Goal: Transaction & Acquisition: Purchase product/service

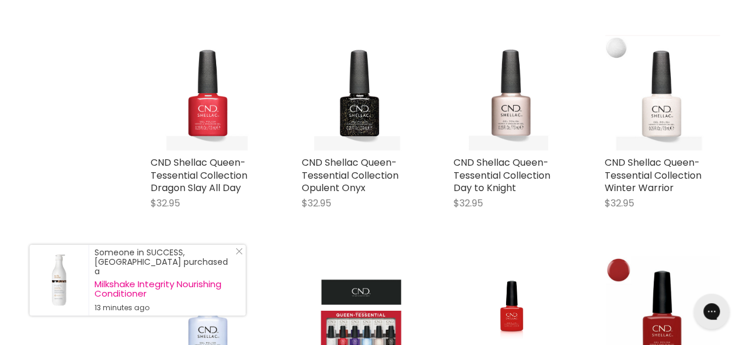
scroll to position [943, 0]
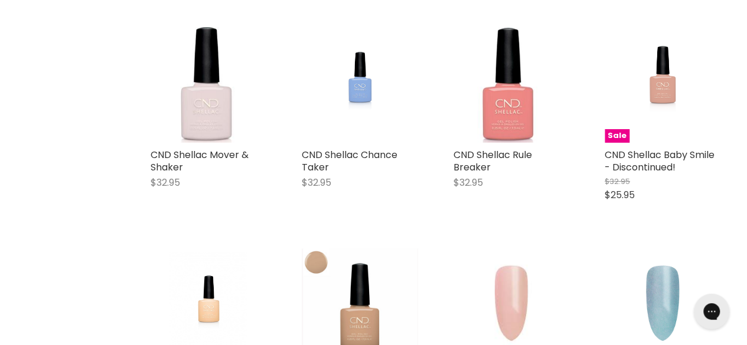
scroll to position [2037, 0]
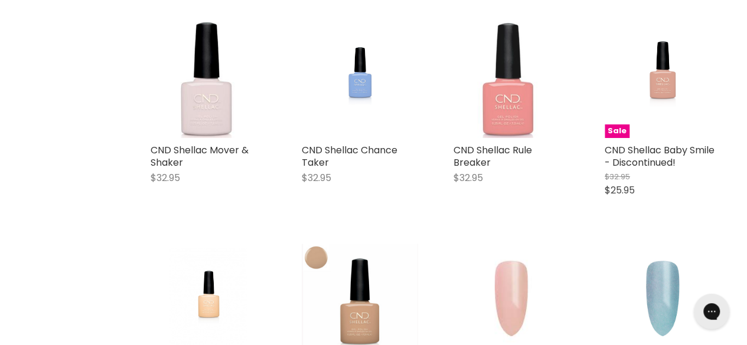
click at [507, 82] on img "Main content" at bounding box center [511, 80] width 116 height 116
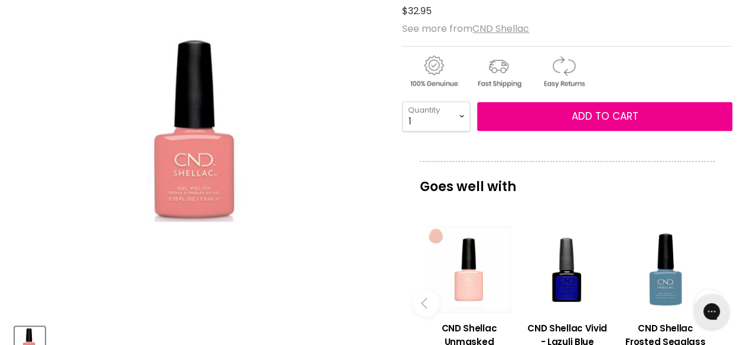
click at [194, 185] on img "CND Shellac Rule Breaker image. Click or Scroll to Zoom." at bounding box center [199, 130] width 183 height 183
click at [197, 181] on img "CND Shellac Rule Breaker image. Click or Scroll to Zoom." at bounding box center [199, 130] width 183 height 183
click at [196, 182] on img "CND Shellac Rule Breaker image. Click or Scroll to Zoom." at bounding box center [199, 130] width 183 height 183
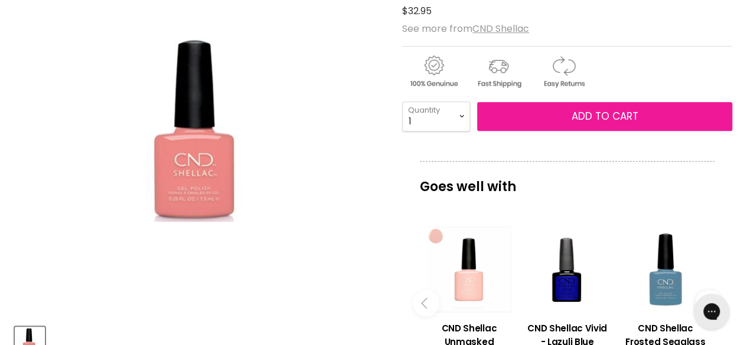
click at [597, 115] on span "Add to cart" at bounding box center [605, 116] width 67 height 14
click at [605, 109] on span "Add to cart" at bounding box center [605, 116] width 67 height 14
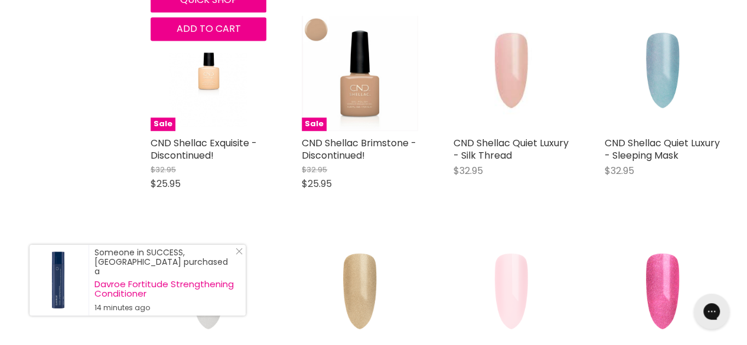
scroll to position [952, 0]
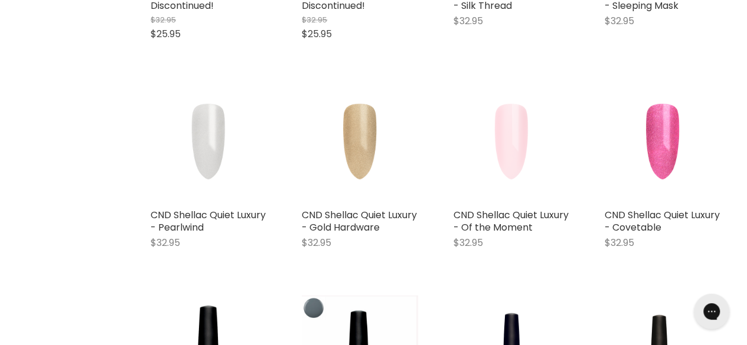
scroll to position [1092, 0]
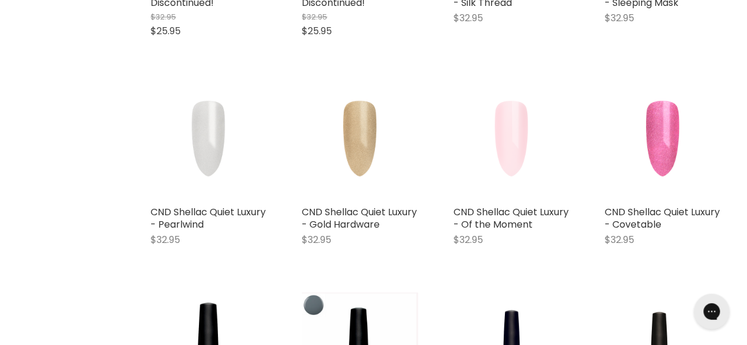
click at [663, 133] on img "Main content" at bounding box center [663, 141] width 116 height 116
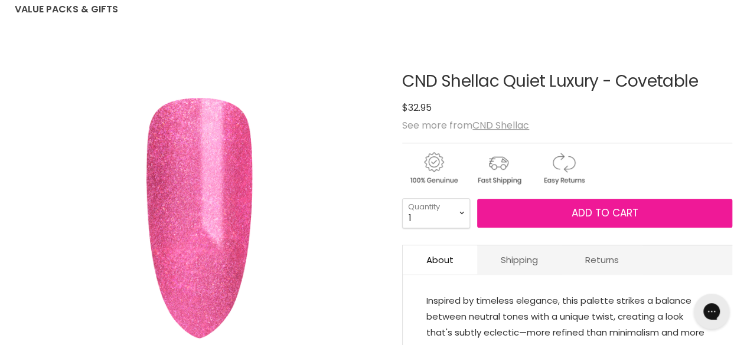
click at [590, 219] on span "Add to cart" at bounding box center [605, 213] width 67 height 14
click at [591, 210] on span "Add to cart" at bounding box center [605, 213] width 67 height 14
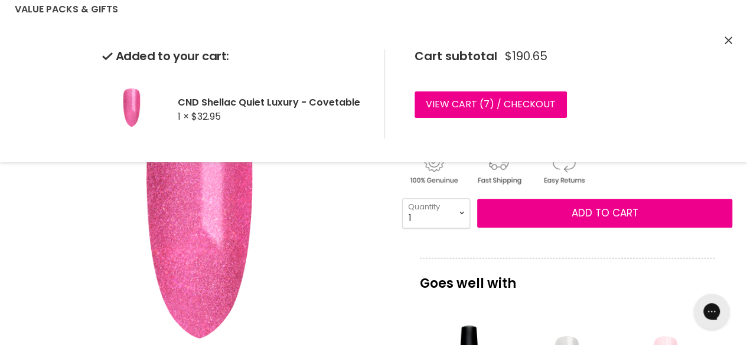
click at [727, 40] on icon "Close" at bounding box center [728, 41] width 8 height 8
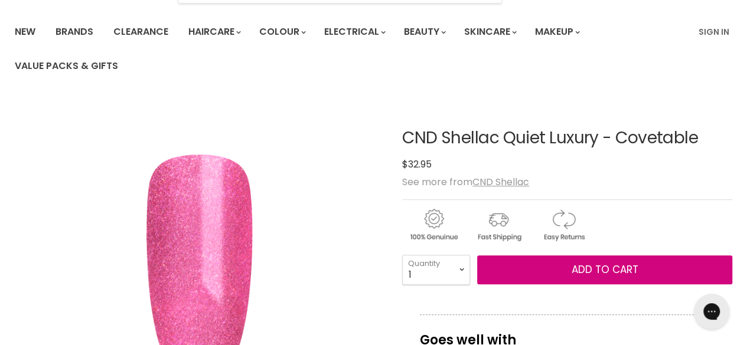
scroll to position [77, 0]
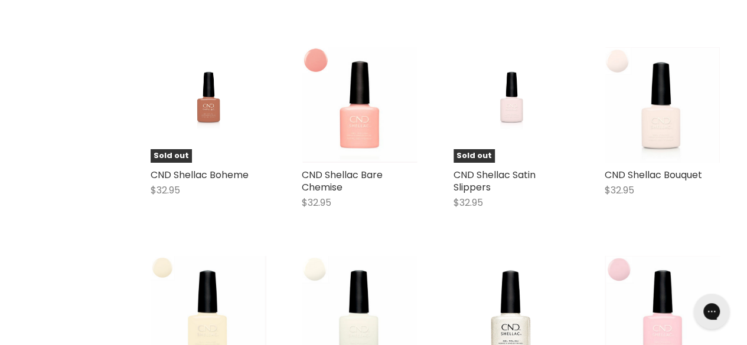
scroll to position [1962, 0]
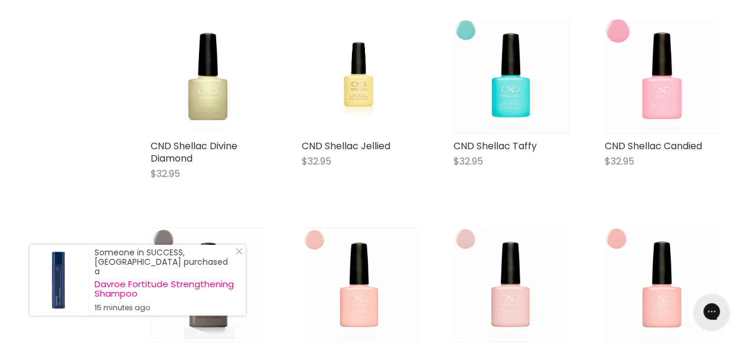
scroll to position [2621, 0]
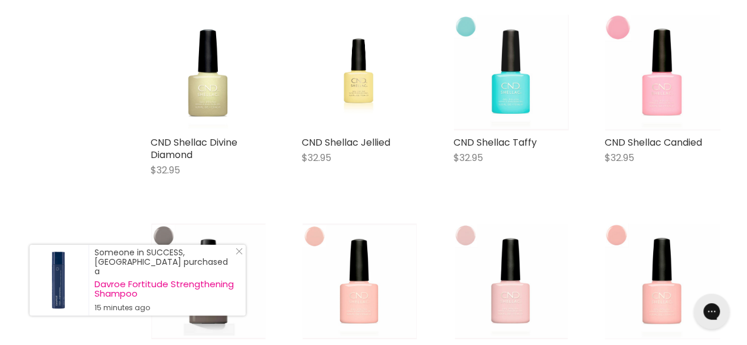
click at [516, 83] on img "Main content" at bounding box center [510, 73] width 115 height 116
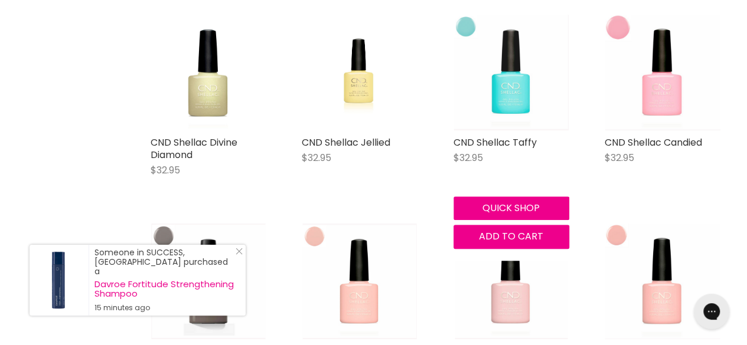
click at [512, 89] on img "Main content" at bounding box center [510, 73] width 115 height 116
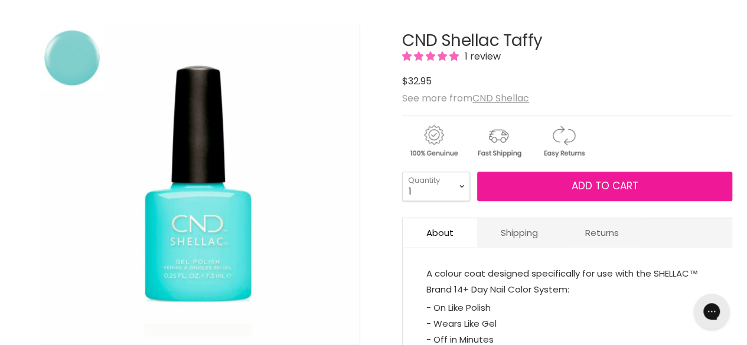
click at [609, 186] on span "Add to cart" at bounding box center [605, 186] width 67 height 14
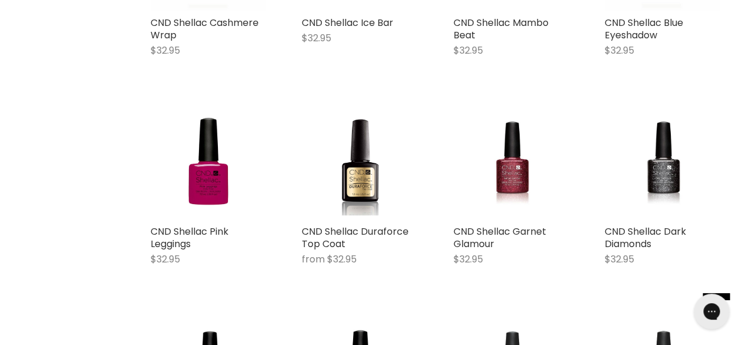
scroll to position [2078, 0]
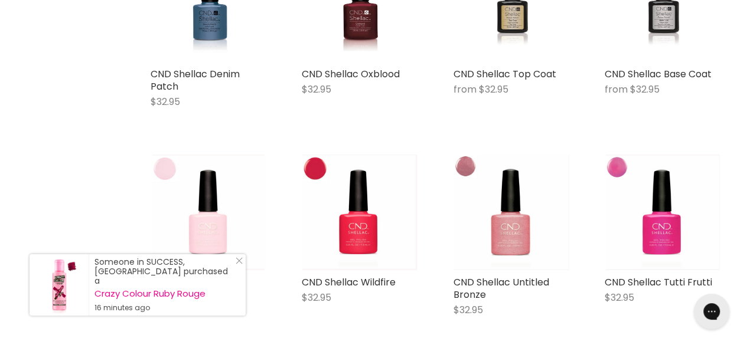
scroll to position [2446, 0]
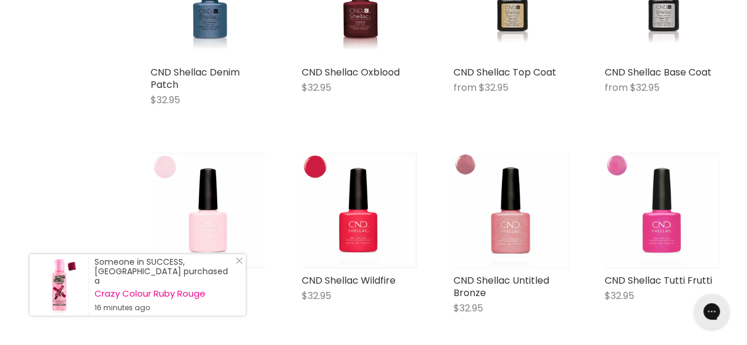
click at [668, 217] on img "Main content" at bounding box center [662, 211] width 114 height 116
click at [667, 213] on img "Main content" at bounding box center [662, 211] width 114 height 116
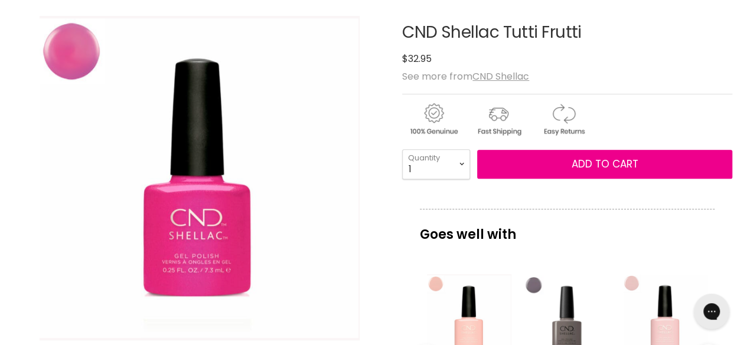
scroll to position [186, 0]
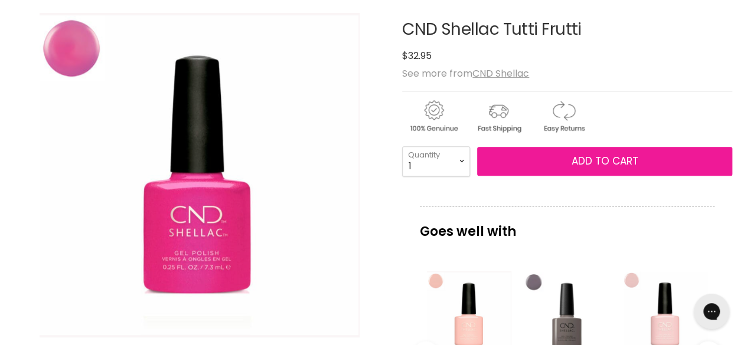
click at [597, 162] on span "Add to cart" at bounding box center [605, 161] width 67 height 14
click at [577, 165] on span "Add to cart" at bounding box center [605, 161] width 67 height 14
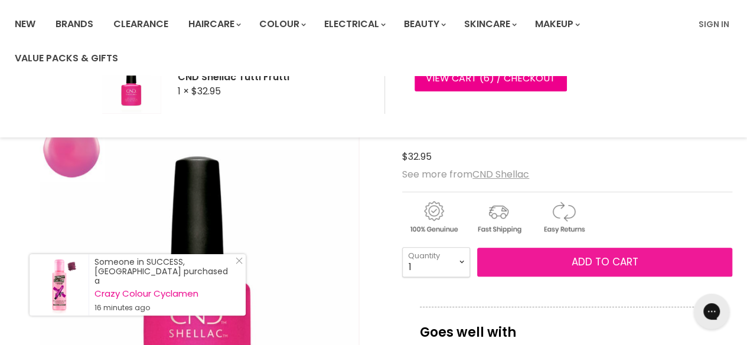
scroll to position [0, 0]
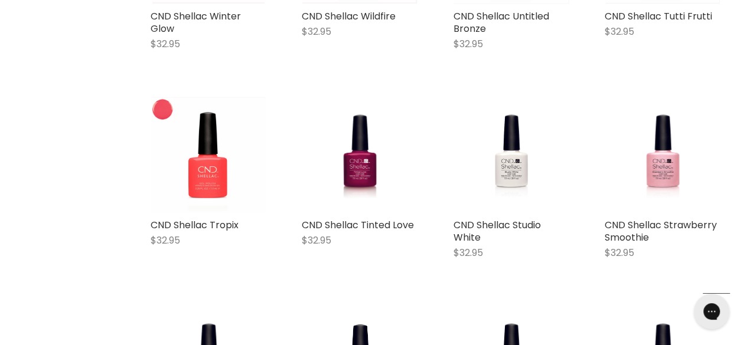
scroll to position [1457, 0]
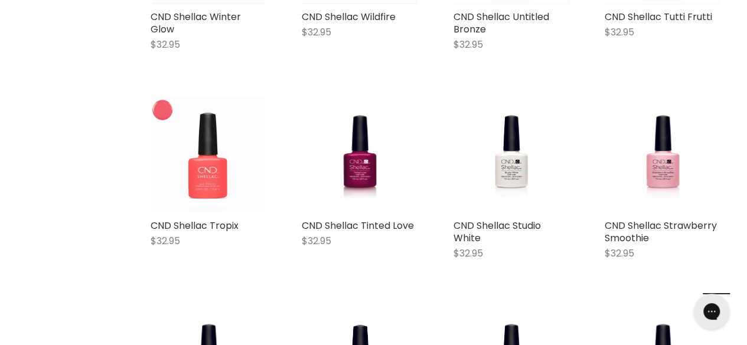
click at [205, 162] on img "Main content" at bounding box center [209, 156] width 114 height 116
click at [202, 154] on img "Main content" at bounding box center [209, 156] width 114 height 116
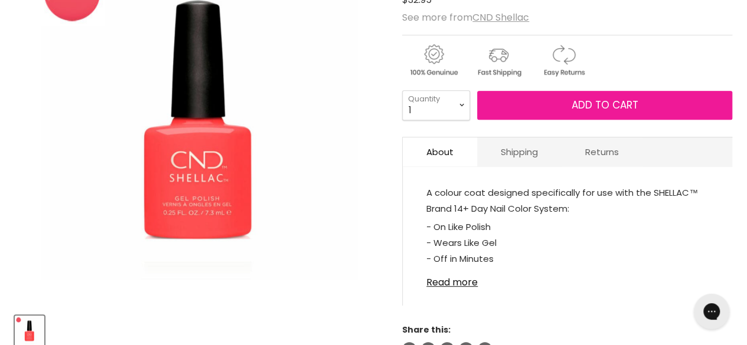
click at [602, 109] on span "Add to cart" at bounding box center [605, 105] width 67 height 14
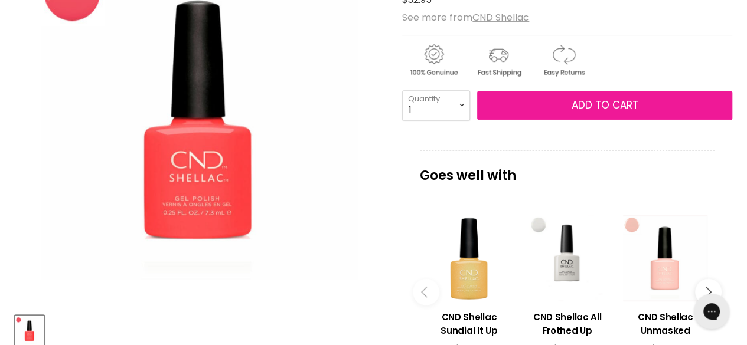
click at [603, 100] on span "Add to cart" at bounding box center [605, 105] width 67 height 14
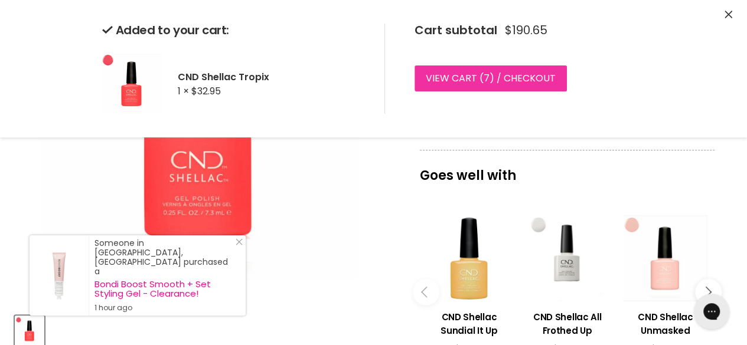
click at [465, 81] on link "View cart ( 7 ) / Checkout" at bounding box center [490, 79] width 152 height 26
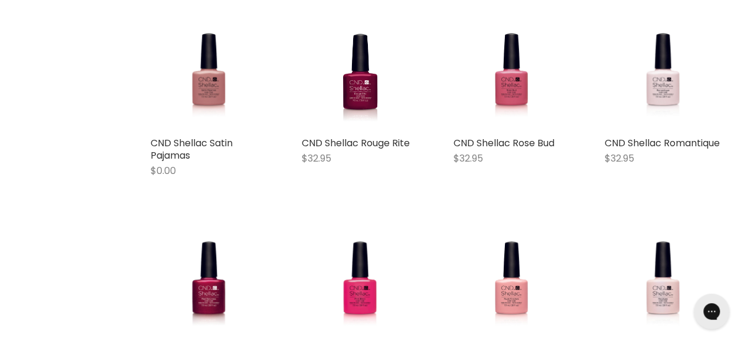
scroll to position [497, 0]
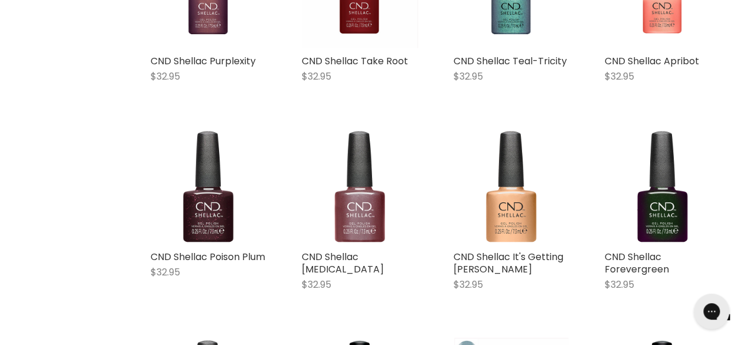
scroll to position [3527, 0]
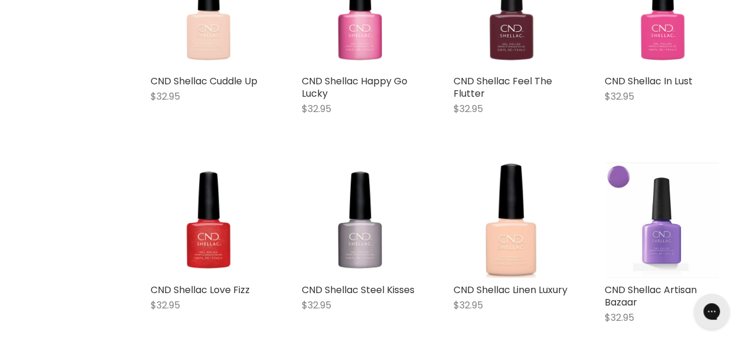
scroll to position [4747, 0]
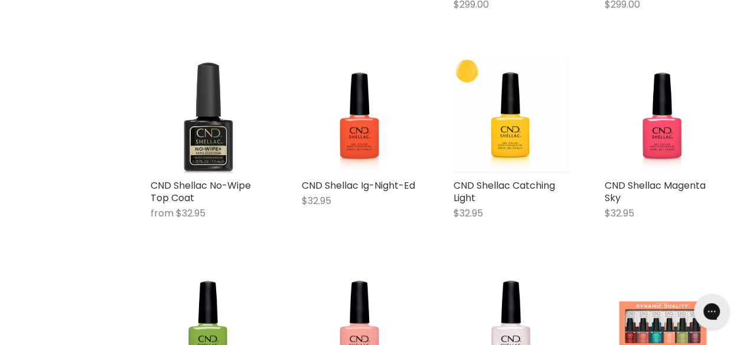
scroll to position [6134, 0]
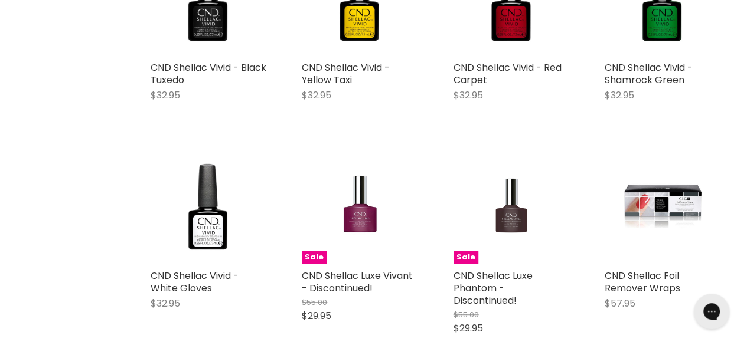
scroll to position [6897, 0]
click at [201, 221] on img "Main content" at bounding box center [209, 206] width 116 height 116
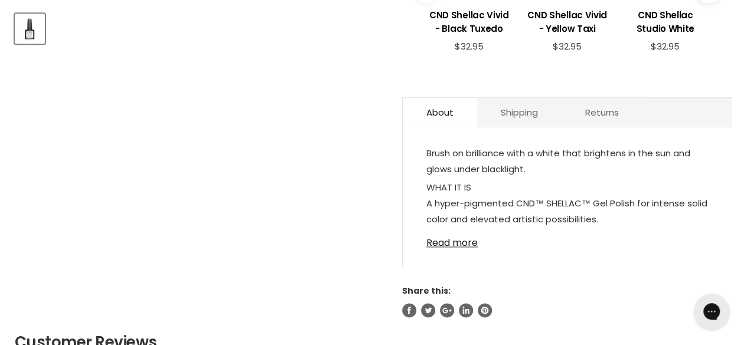
scroll to position [551, 0]
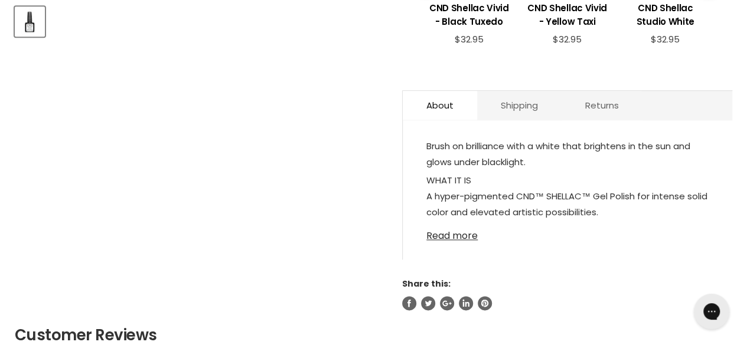
click at [448, 234] on link "Read more" at bounding box center [567, 233] width 282 height 18
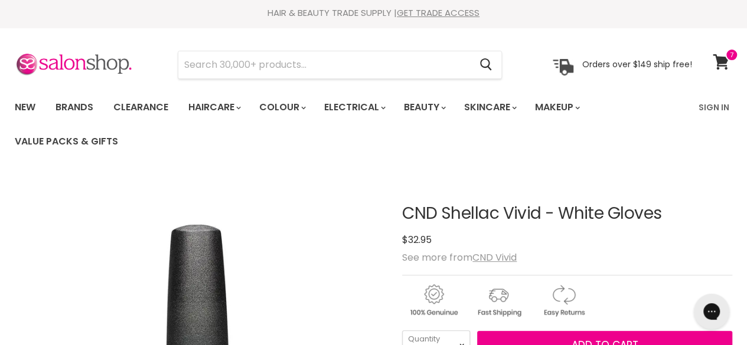
scroll to position [0, 0]
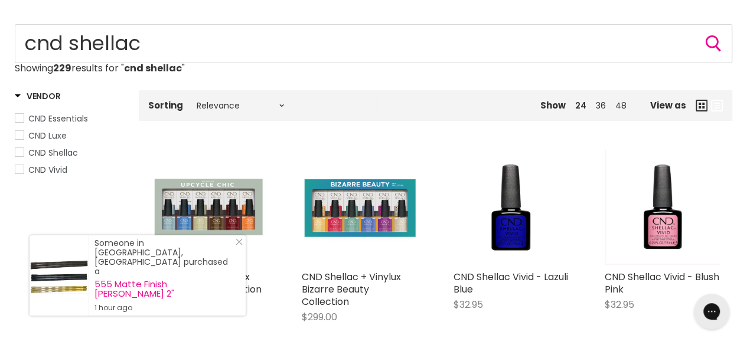
scroll to position [154, 0]
click at [626, 105] on link "48" at bounding box center [620, 105] width 11 height 12
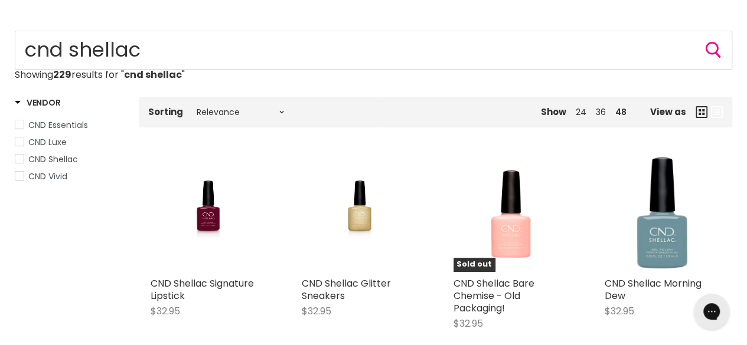
scroll to position [148, 0]
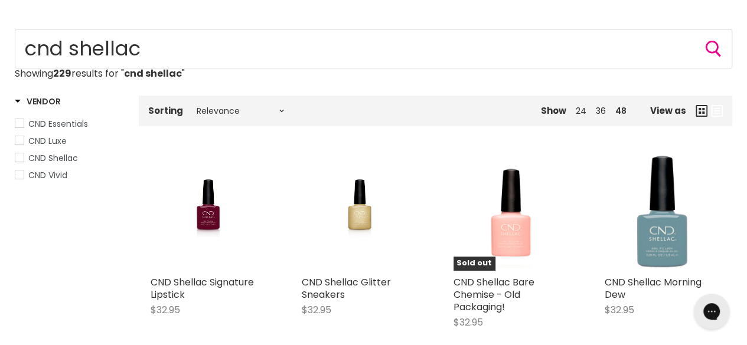
click at [699, 110] on icon "Main content" at bounding box center [701, 111] width 12 height 12
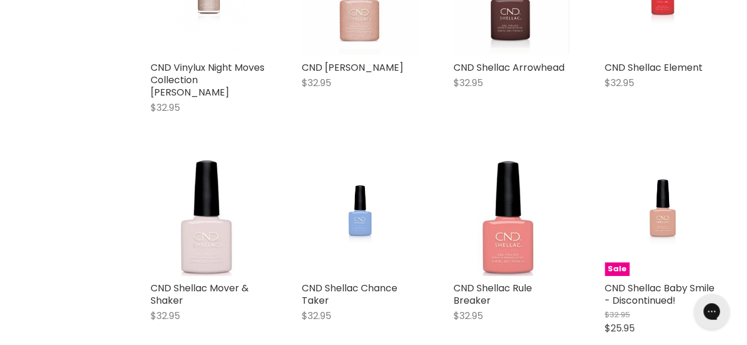
scroll to position [1900, 0]
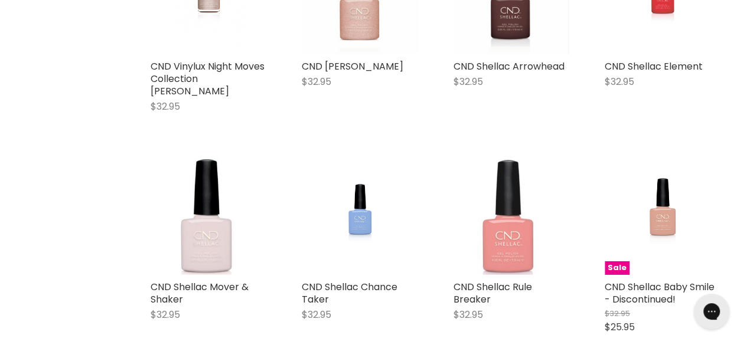
click at [510, 214] on img "Main content" at bounding box center [511, 217] width 116 height 116
click at [507, 220] on img "Main content" at bounding box center [511, 217] width 116 height 116
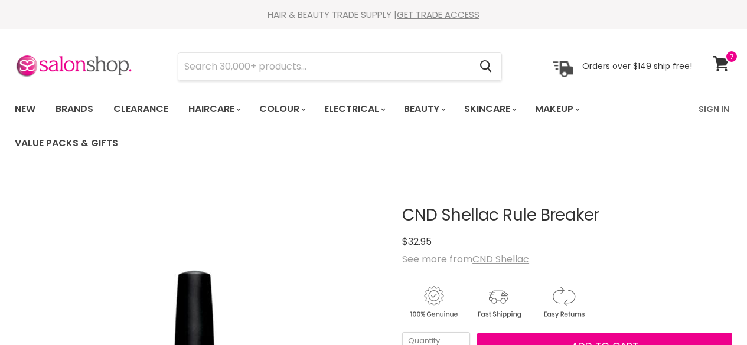
scroll to position [27, 0]
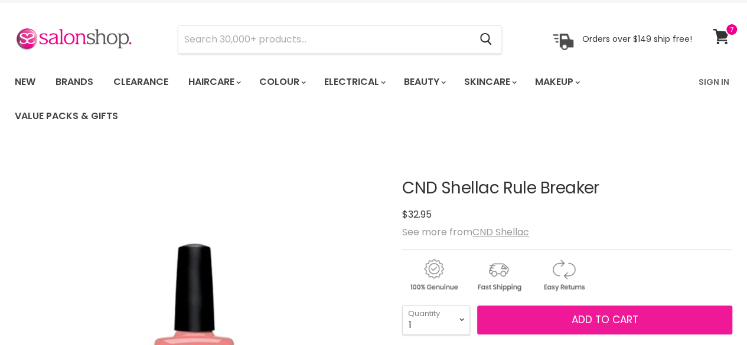
click at [579, 315] on span "Add to cart" at bounding box center [605, 320] width 67 height 14
click at [579, 318] on span "Add to cart" at bounding box center [605, 320] width 67 height 14
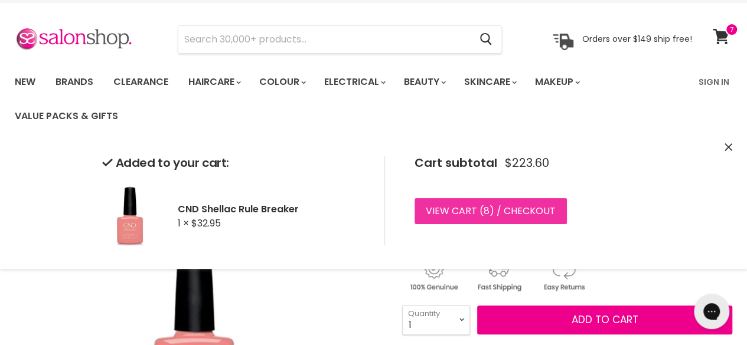
click at [456, 213] on link "View cart ( 8 ) / Checkout" at bounding box center [490, 211] width 152 height 26
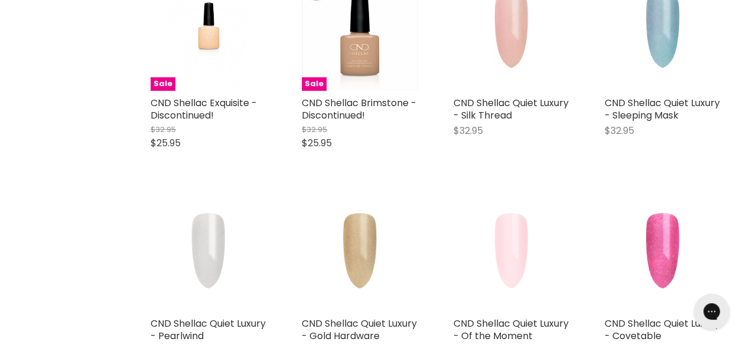
scroll to position [2316, 0]
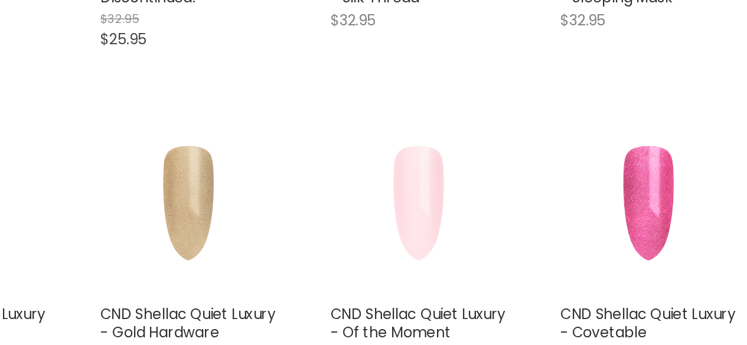
scroll to position [2410, 0]
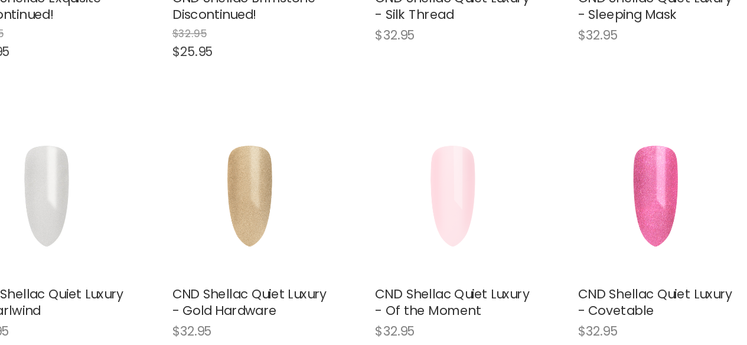
click at [665, 103] on img "Main content" at bounding box center [663, 150] width 116 height 116
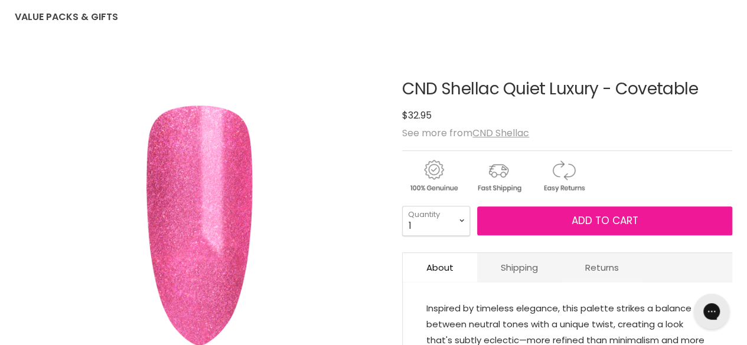
click at [572, 223] on span "Add to cart" at bounding box center [605, 221] width 67 height 14
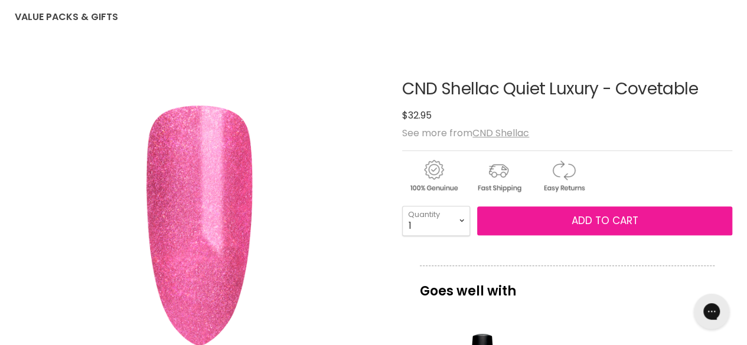
click at [569, 222] on button "Add to cart" at bounding box center [604, 222] width 255 height 30
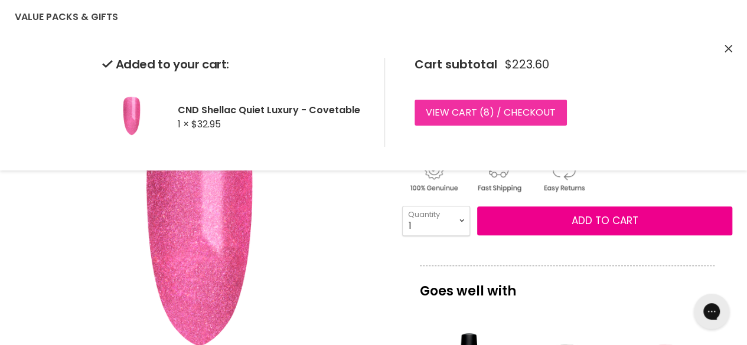
click at [455, 110] on link "View cart ( 8 ) / Checkout" at bounding box center [490, 113] width 152 height 26
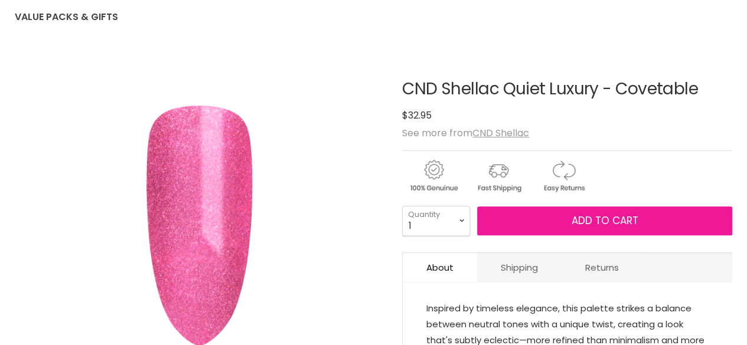
click at [600, 226] on span "Add to cart" at bounding box center [605, 221] width 67 height 14
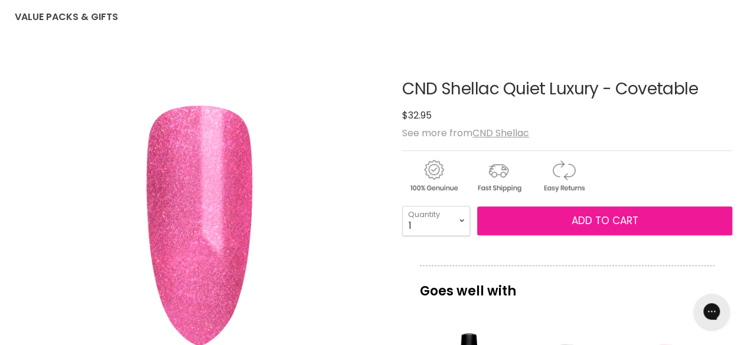
click at [595, 226] on span "Add to cart" at bounding box center [605, 221] width 67 height 14
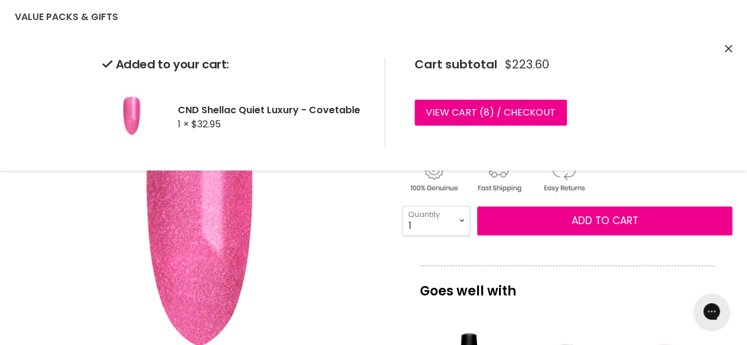
click at [198, 116] on h2 "CND Shellac Quiet Luxury - Covetable" at bounding box center [272, 110] width 188 height 12
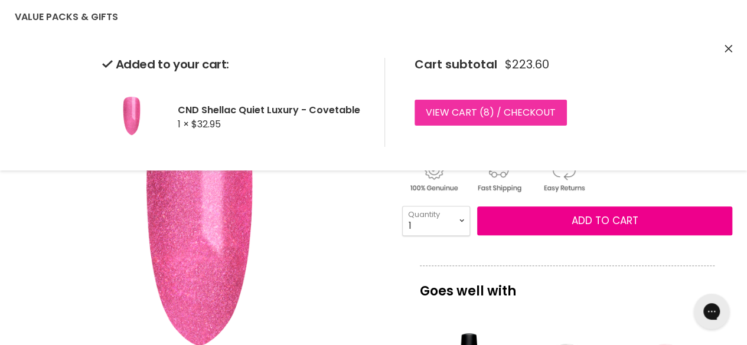
click at [453, 114] on link "View cart ( 8 ) / Checkout" at bounding box center [490, 113] width 152 height 26
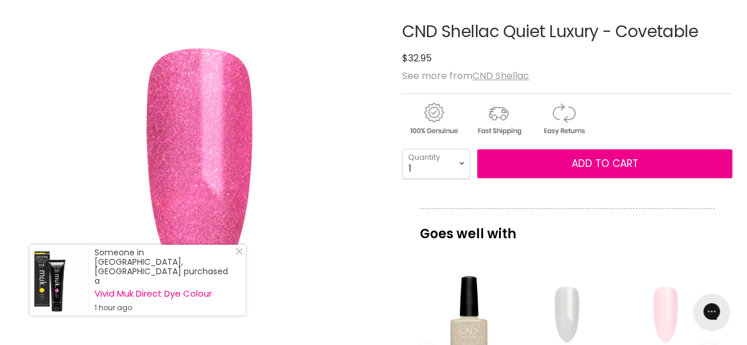
scroll to position [182, 0]
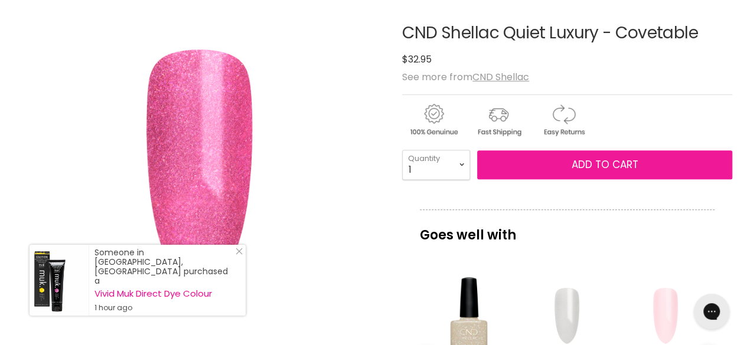
click at [597, 164] on span "Add to cart" at bounding box center [605, 165] width 67 height 14
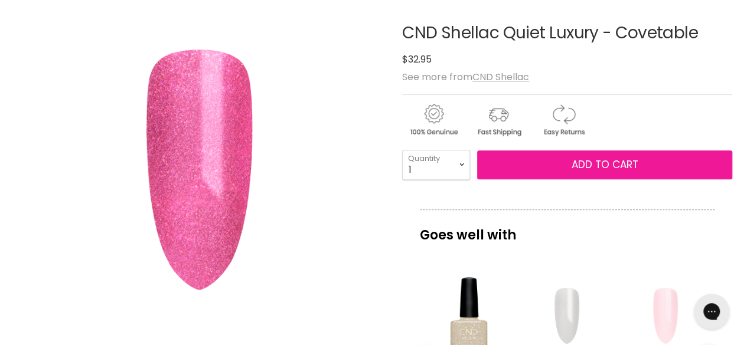
click at [600, 164] on span "Add to cart" at bounding box center [605, 165] width 67 height 14
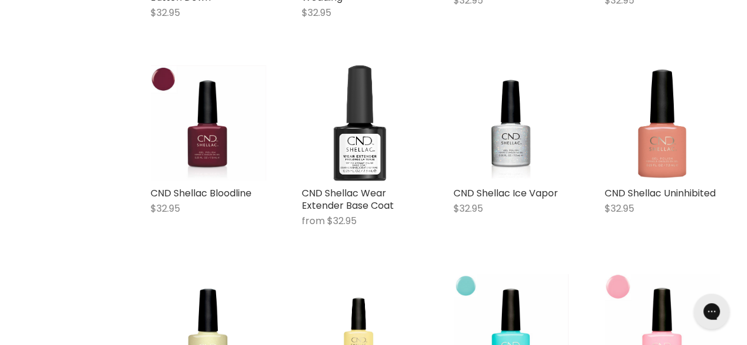
scroll to position [3676, 0]
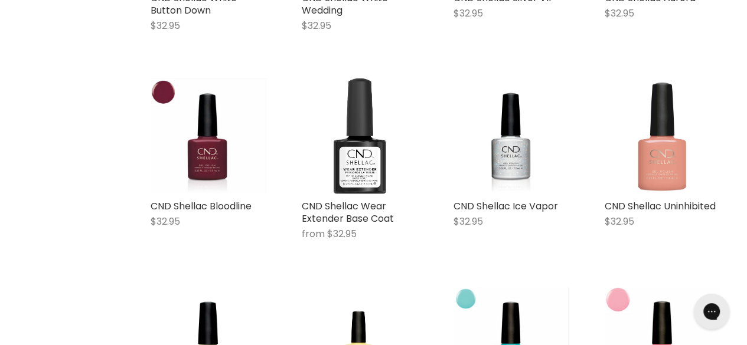
click at [660, 130] on img "Main content" at bounding box center [662, 137] width 54 height 116
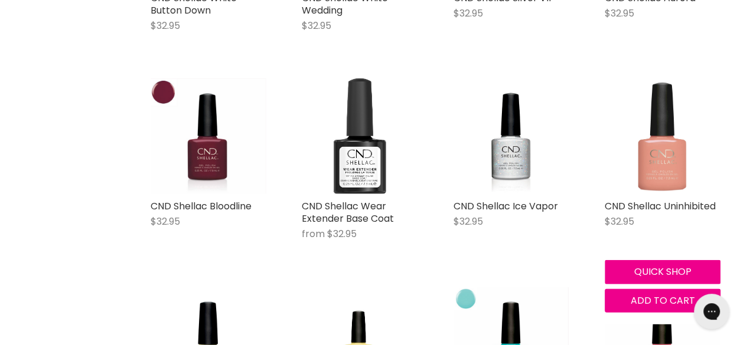
click at [658, 131] on img "Main content" at bounding box center [662, 137] width 54 height 116
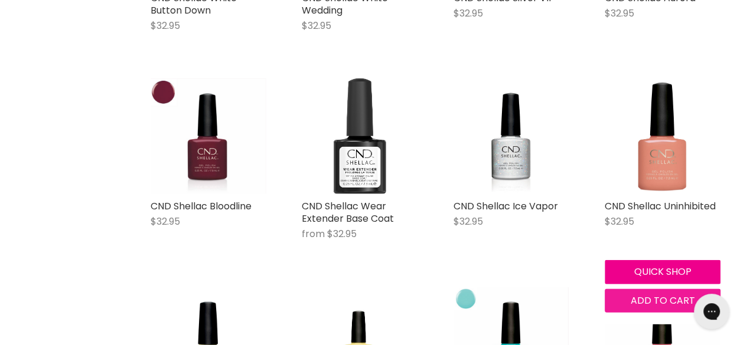
click at [663, 294] on span "Add to cart" at bounding box center [662, 301] width 64 height 14
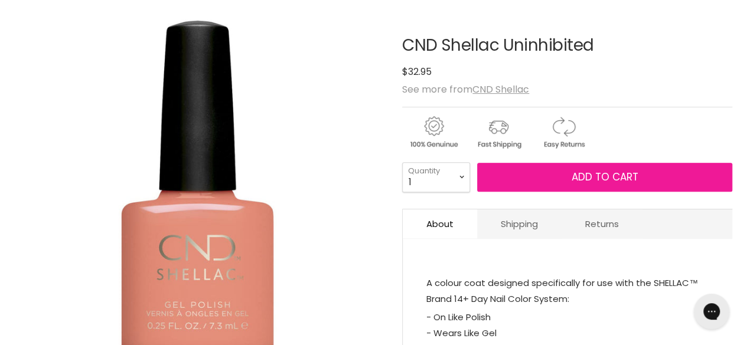
click at [602, 179] on span "Add to cart" at bounding box center [605, 177] width 67 height 14
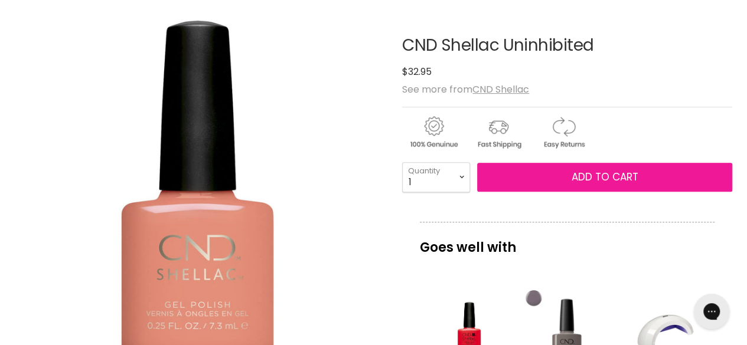
click at [585, 176] on span "Add to cart" at bounding box center [605, 177] width 67 height 14
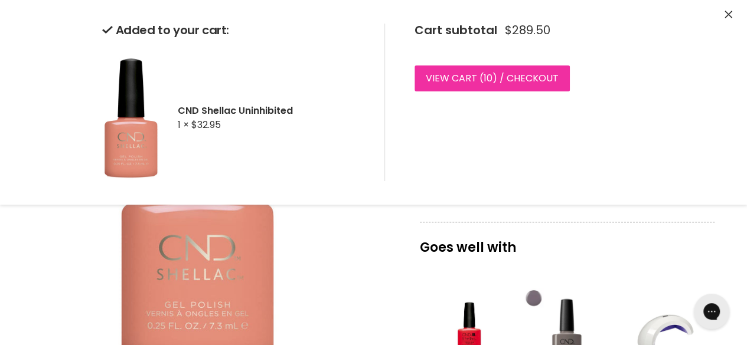
click at [520, 88] on link "View cart ( 10 ) / Checkout" at bounding box center [491, 79] width 155 height 26
click at [479, 78] on link "View cart ( 10 ) / Checkout" at bounding box center [491, 79] width 155 height 26
click at [480, 78] on link "View cart ( 10 ) / Checkout" at bounding box center [491, 79] width 155 height 26
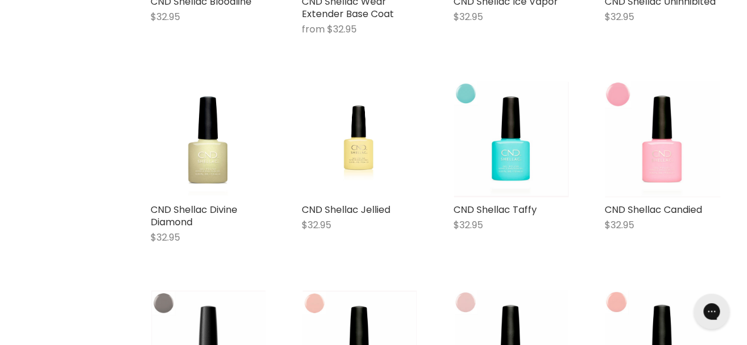
scroll to position [1270, 0]
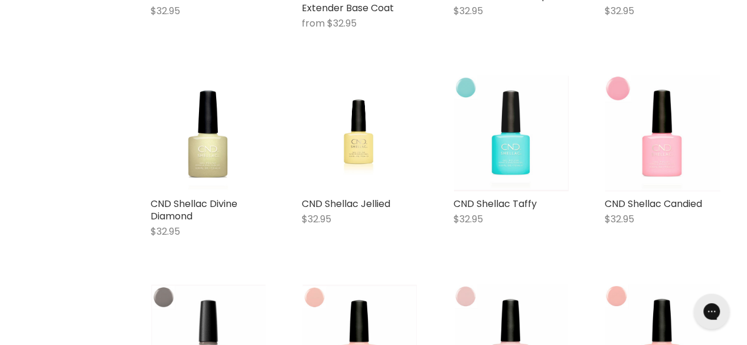
click at [501, 158] on img "Main content" at bounding box center [510, 134] width 115 height 116
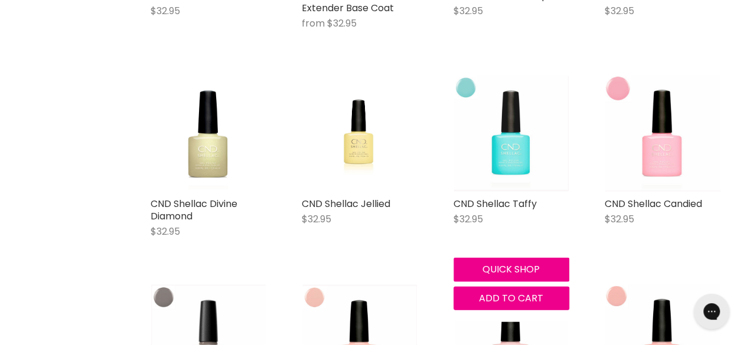
click at [507, 151] on img "Main content" at bounding box center [510, 134] width 115 height 116
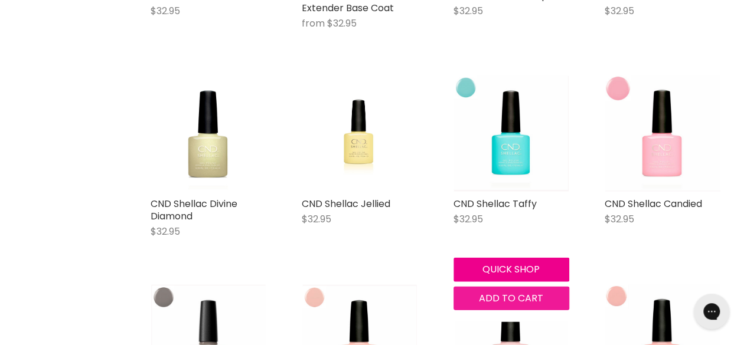
click at [516, 298] on span "Add to cart" at bounding box center [511, 299] width 64 height 14
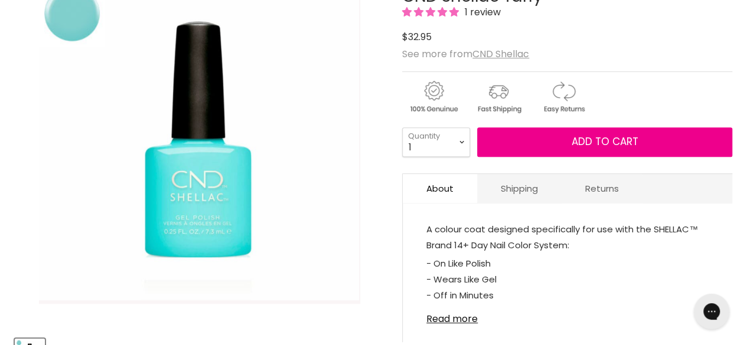
scroll to position [221, 0]
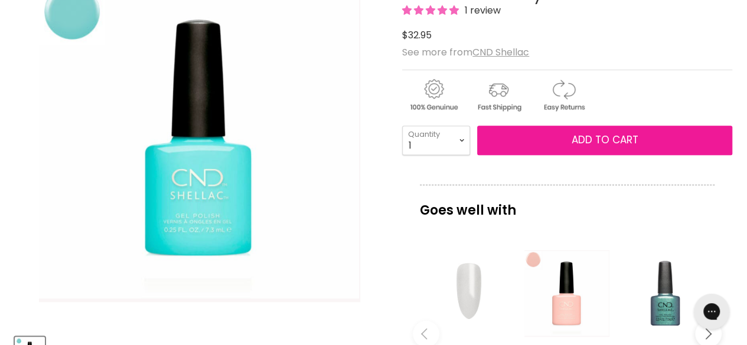
click at [580, 146] on button "Add to cart" at bounding box center [604, 141] width 255 height 30
click at [589, 139] on span "Add to cart" at bounding box center [605, 140] width 67 height 14
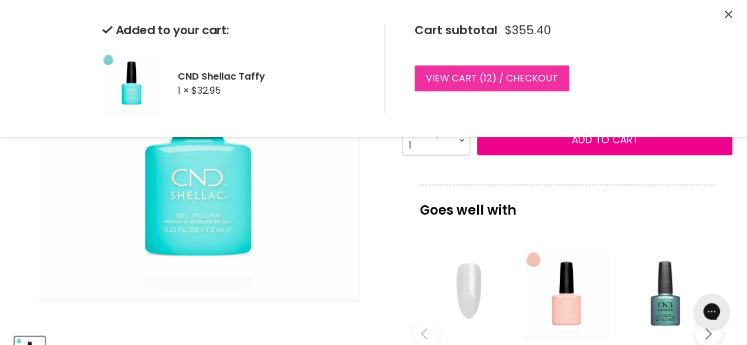
click at [456, 76] on link "View cart ( 12 ) / Checkout" at bounding box center [491, 79] width 155 height 26
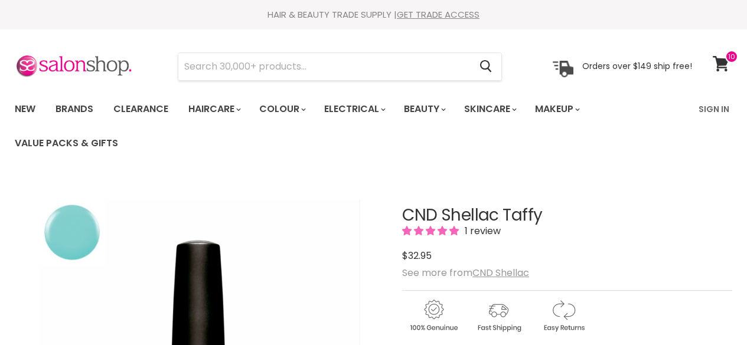
scroll to position [221, 0]
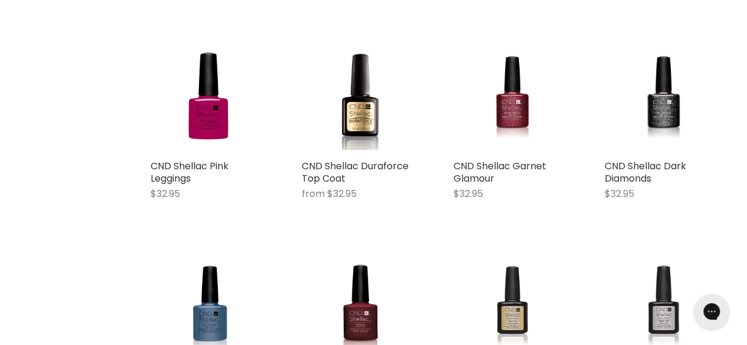
scroll to position [2145, 0]
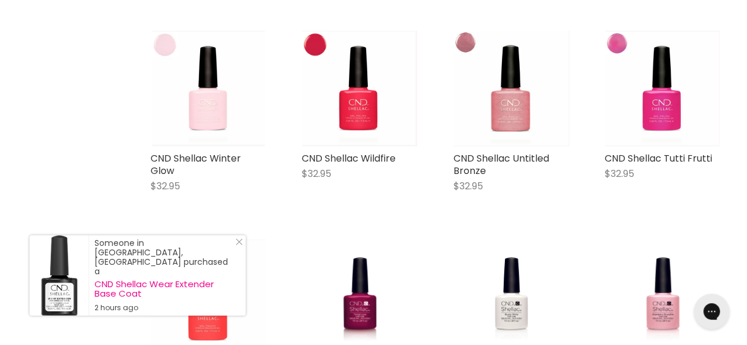
scroll to position [2571, 0]
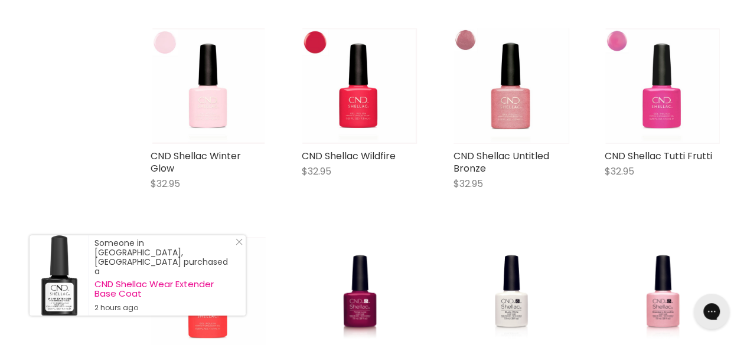
click at [659, 94] on img "Main content" at bounding box center [662, 86] width 114 height 116
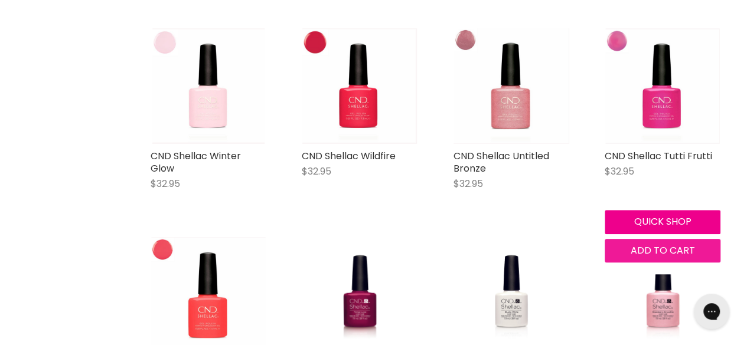
click at [652, 244] on span "Add to cart" at bounding box center [662, 251] width 64 height 14
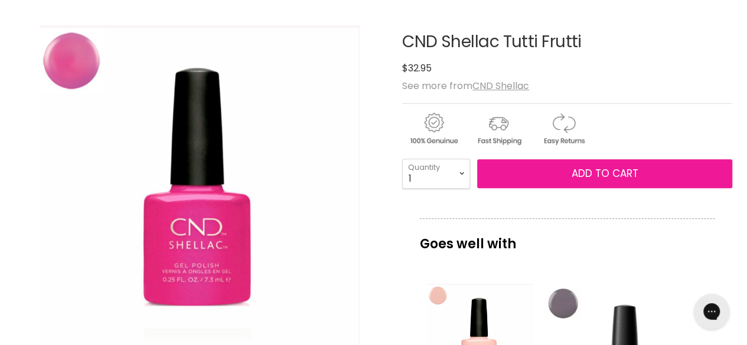
click at [572, 176] on span "Add to cart" at bounding box center [605, 173] width 67 height 14
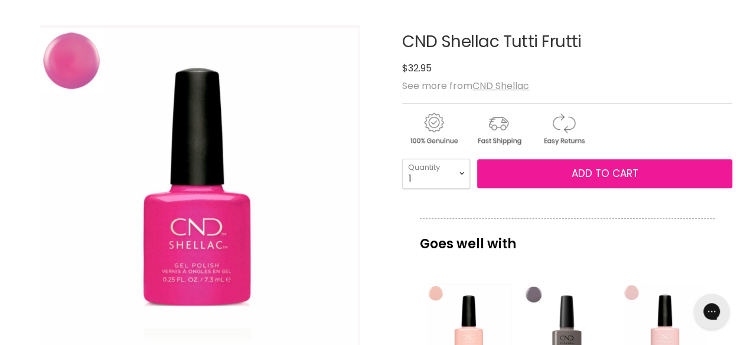
click at [576, 177] on span "Add to cart" at bounding box center [605, 173] width 67 height 14
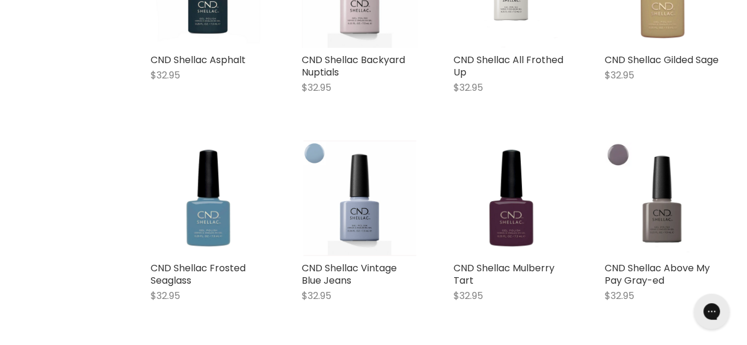
scroll to position [4747, 0]
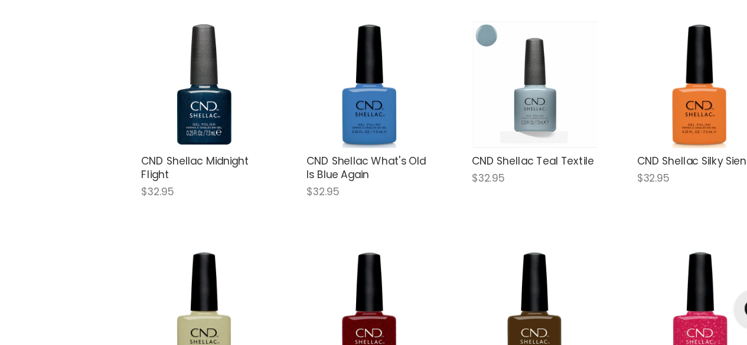
scroll to position [6324, 0]
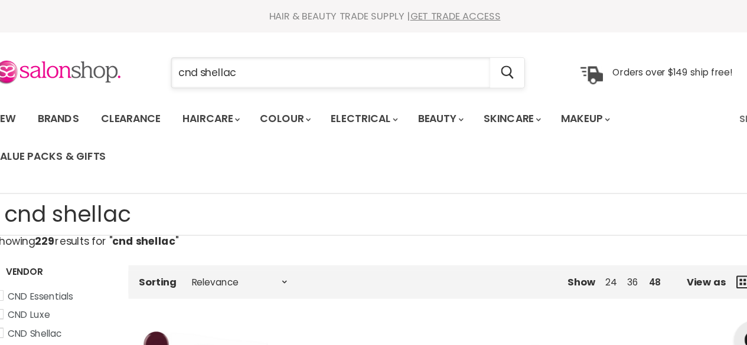
click at [249, 69] on input "cnd shellac" at bounding box center [324, 66] width 292 height 27
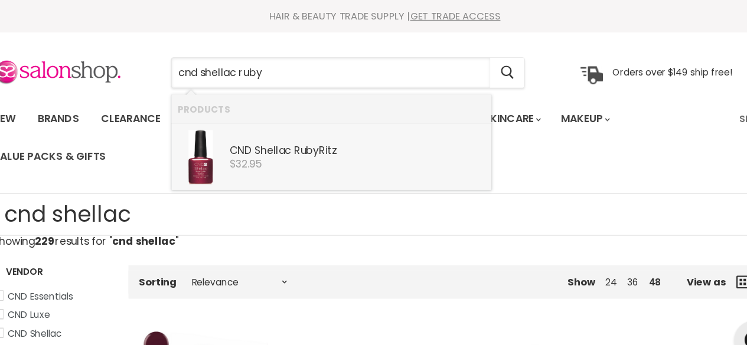
click at [272, 146] on div "$32.95" at bounding box center [348, 150] width 234 height 11
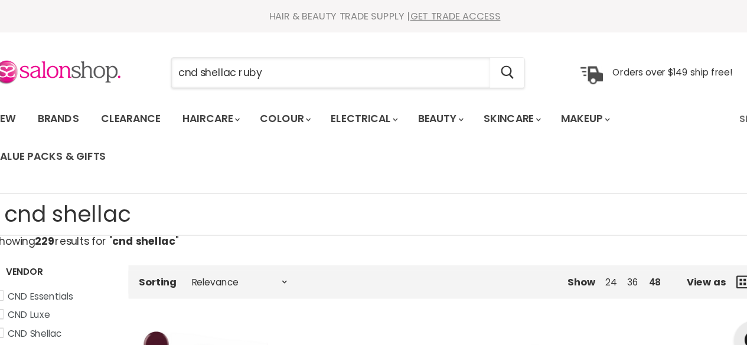
type input "cnd shellac ruby"
click at [272, 149] on ul "New Brands Clearance Haircare" at bounding box center [348, 126] width 685 height 68
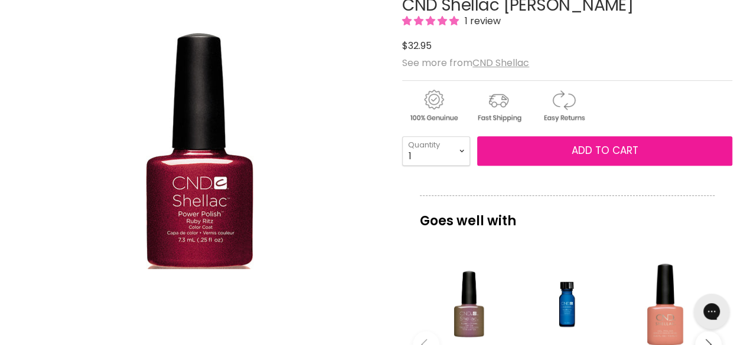
click at [571, 157] on button "Add to cart" at bounding box center [604, 151] width 255 height 30
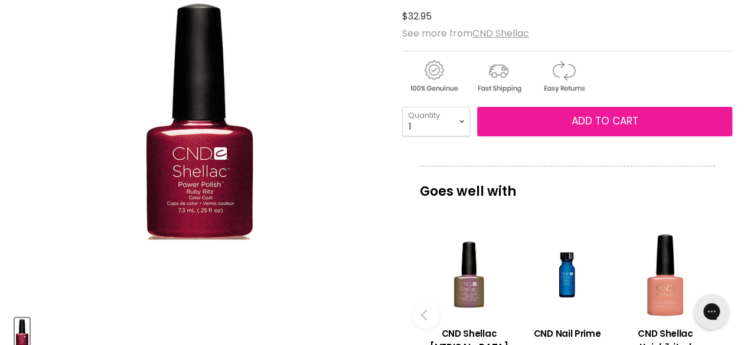
scroll to position [285, 0]
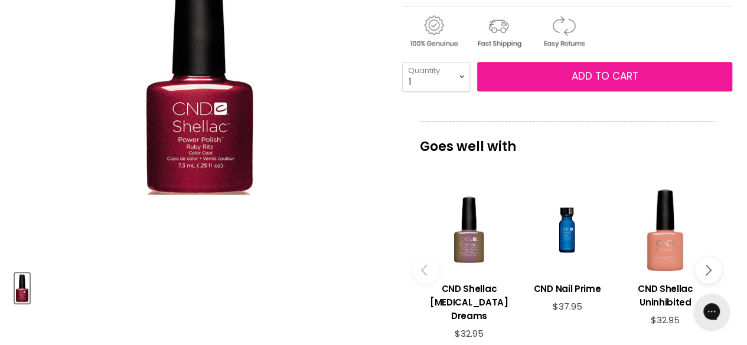
click at [584, 75] on span "Add to cart" at bounding box center [605, 76] width 67 height 14
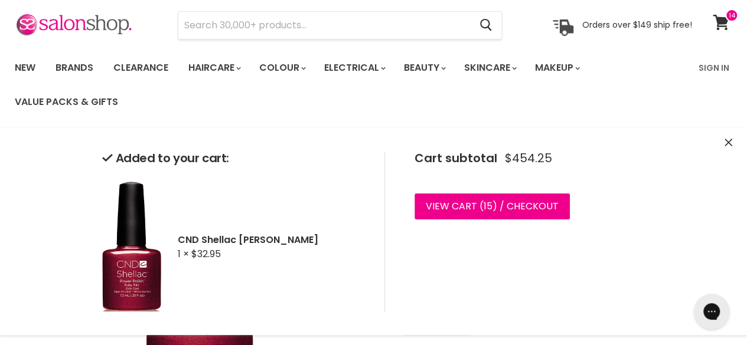
scroll to position [27, 0]
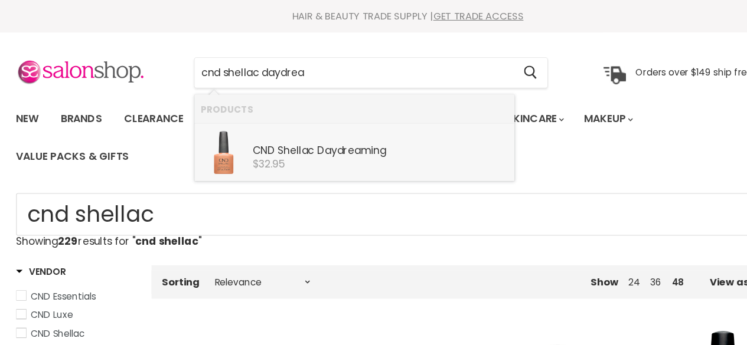
click at [278, 143] on b "Shellac" at bounding box center [271, 138] width 34 height 14
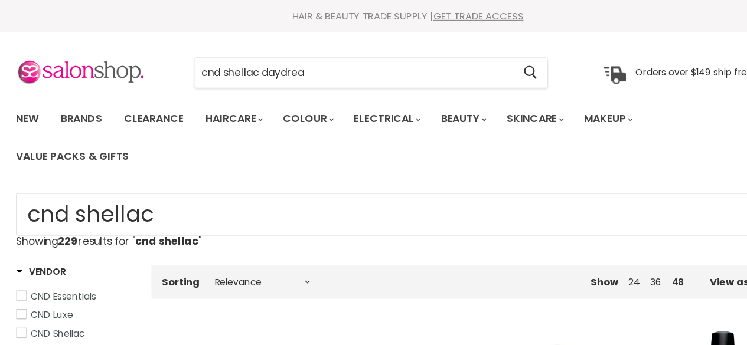
type input "cnd shellac daydrea"
click at [278, 142] on ul "New Brands Clearance Haircare" at bounding box center [348, 126] width 685 height 68
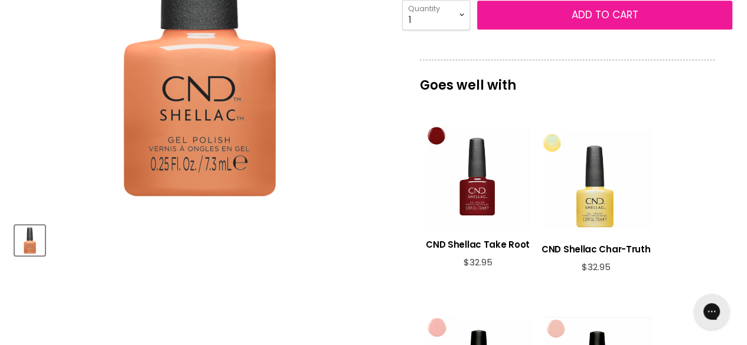
click at [593, 20] on span "Add to cart" at bounding box center [605, 15] width 67 height 14
click at [592, 17] on span "Add to cart" at bounding box center [605, 15] width 67 height 14
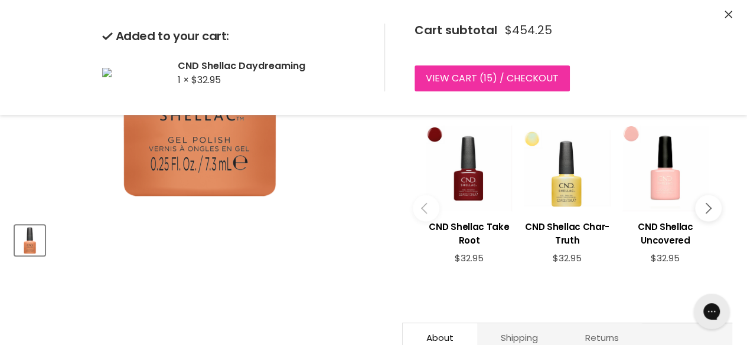
click at [466, 89] on link "View cart ( 15 ) / Checkout" at bounding box center [491, 79] width 155 height 26
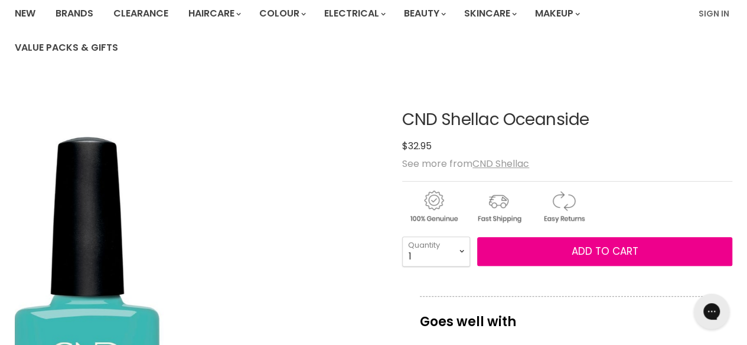
click at [195, 283] on img "CND Shellac Oceanside image. Click or Scroll to Zoom." at bounding box center [88, 350] width 532 height 739
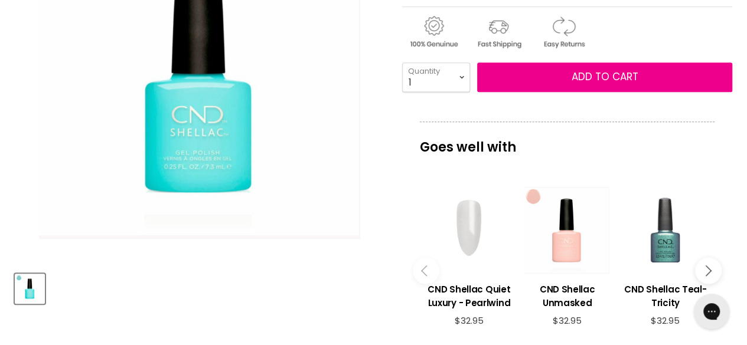
click at [210, 148] on img "CND Shellac Taffy image. Click or Scroll to Zoom." at bounding box center [199, 78] width 321 height 324
click at [203, 121] on img "CND Shellac Taffy image. Click or Scroll to Zoom." at bounding box center [199, 78] width 321 height 324
click at [196, 116] on img "CND Shellac Taffy image. Click or Scroll to Zoom." at bounding box center [199, 78] width 321 height 324
click at [190, 152] on img "CND Shellac Taffy image. Click or Scroll to Zoom." at bounding box center [199, 78] width 321 height 324
click at [220, 152] on img "CND Shellac Taffy image. Click or Scroll to Zoom." at bounding box center [199, 78] width 321 height 324
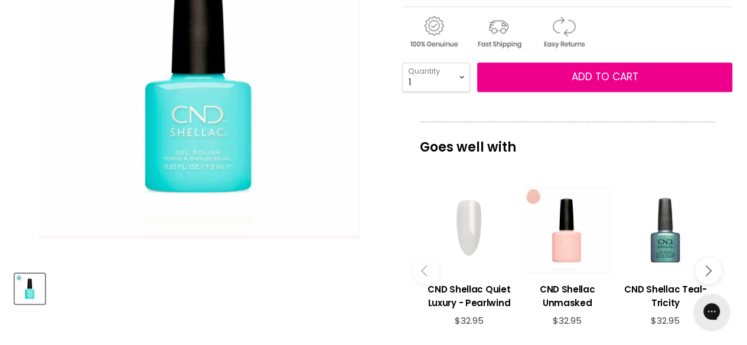
click at [215, 154] on img "CND Shellac Taffy image. Click or Scroll to Zoom." at bounding box center [199, 78] width 321 height 324
click at [191, 165] on img "CND Shellac Taffy image. Click or Scroll to Zoom." at bounding box center [199, 78] width 321 height 324
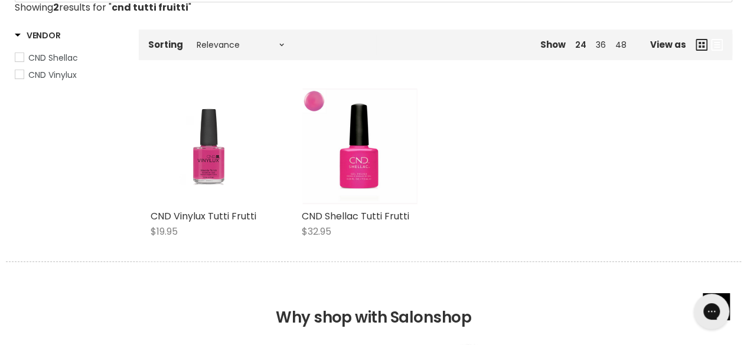
scroll to position [214, 0]
click at [364, 176] on img "Main content" at bounding box center [360, 147] width 114 height 116
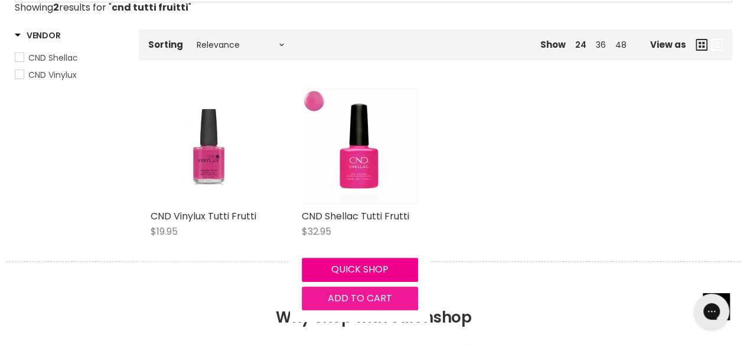
click at [366, 298] on span "Add to cart" at bounding box center [360, 299] width 64 height 14
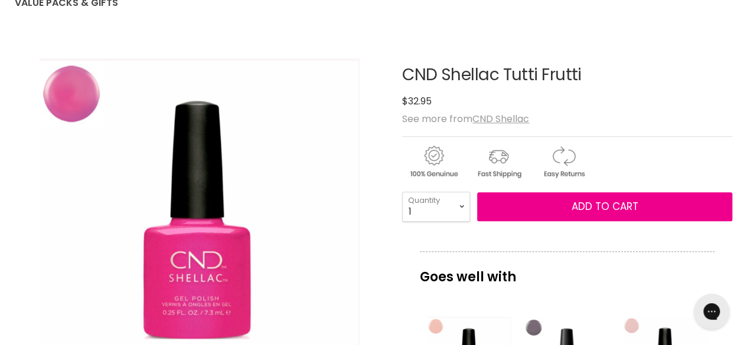
scroll to position [143, 0]
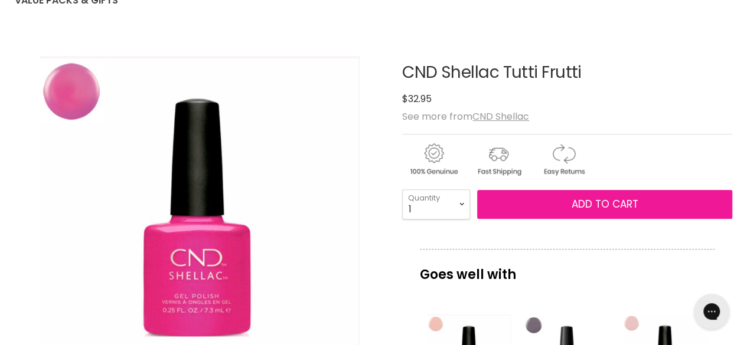
click at [559, 212] on button "Add to cart" at bounding box center [604, 205] width 255 height 30
click at [560, 208] on button "Add to cart" at bounding box center [604, 205] width 255 height 30
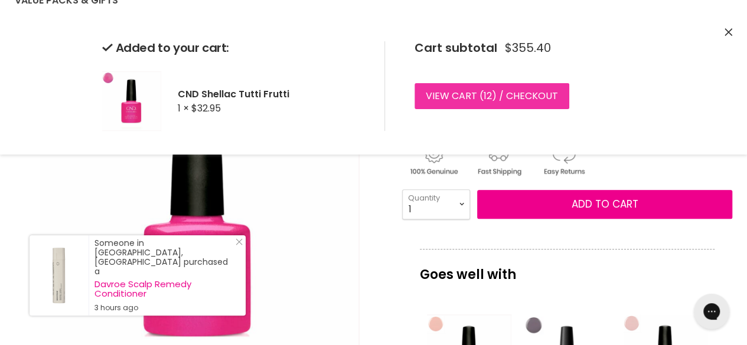
click at [465, 99] on link "View cart ( 12 ) / Checkout" at bounding box center [491, 96] width 155 height 26
